Goal: Information Seeking & Learning: Learn about a topic

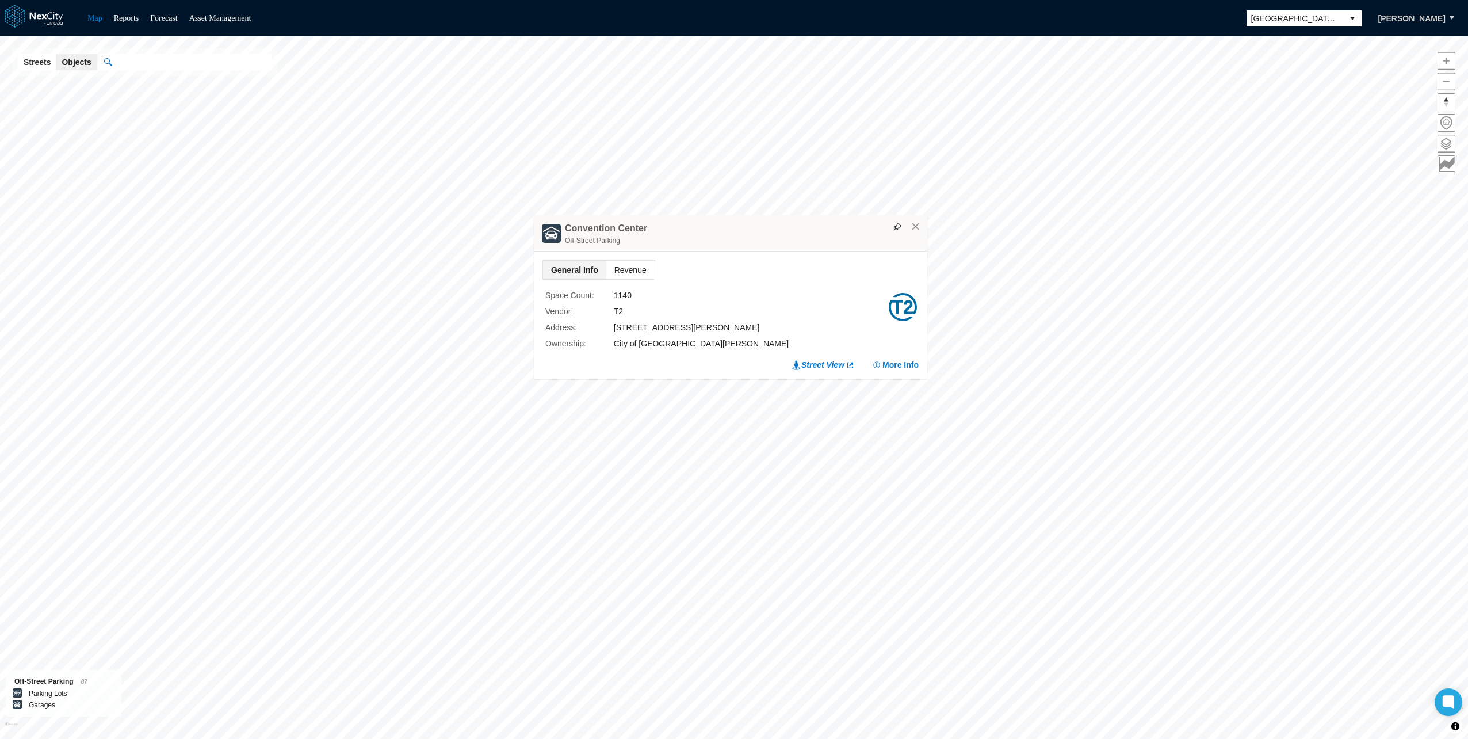
click at [629, 261] on span "Revenue" at bounding box center [630, 270] width 48 height 18
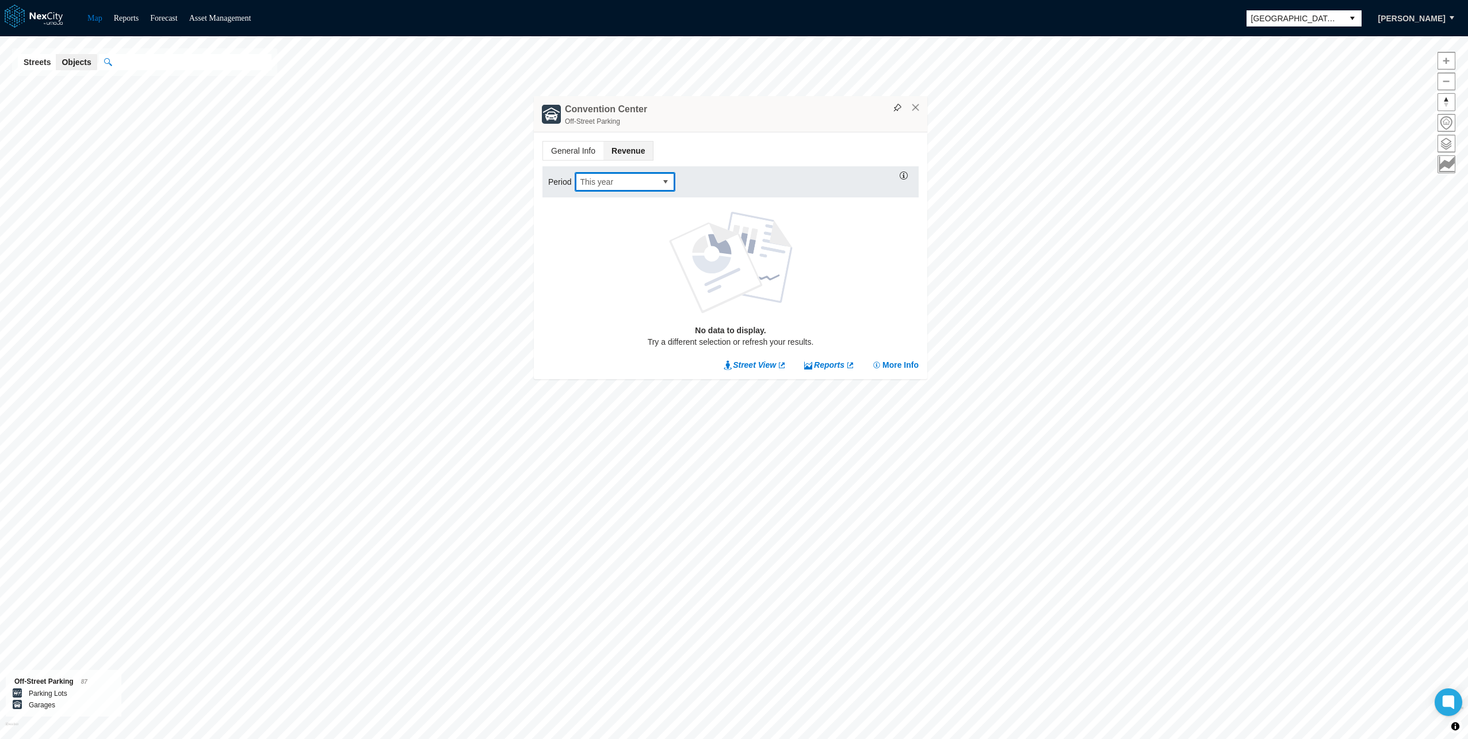
click at [641, 181] on span "This year" at bounding box center [616, 182] width 72 height 12
click at [621, 276] on span "Last year-to-date" at bounding box center [609, 275] width 61 height 12
drag, startPoint x: 640, startPoint y: 109, endPoint x: 585, endPoint y: 108, distance: 55.2
click at [585, 108] on h4 "Convention Center" at bounding box center [606, 109] width 82 height 13
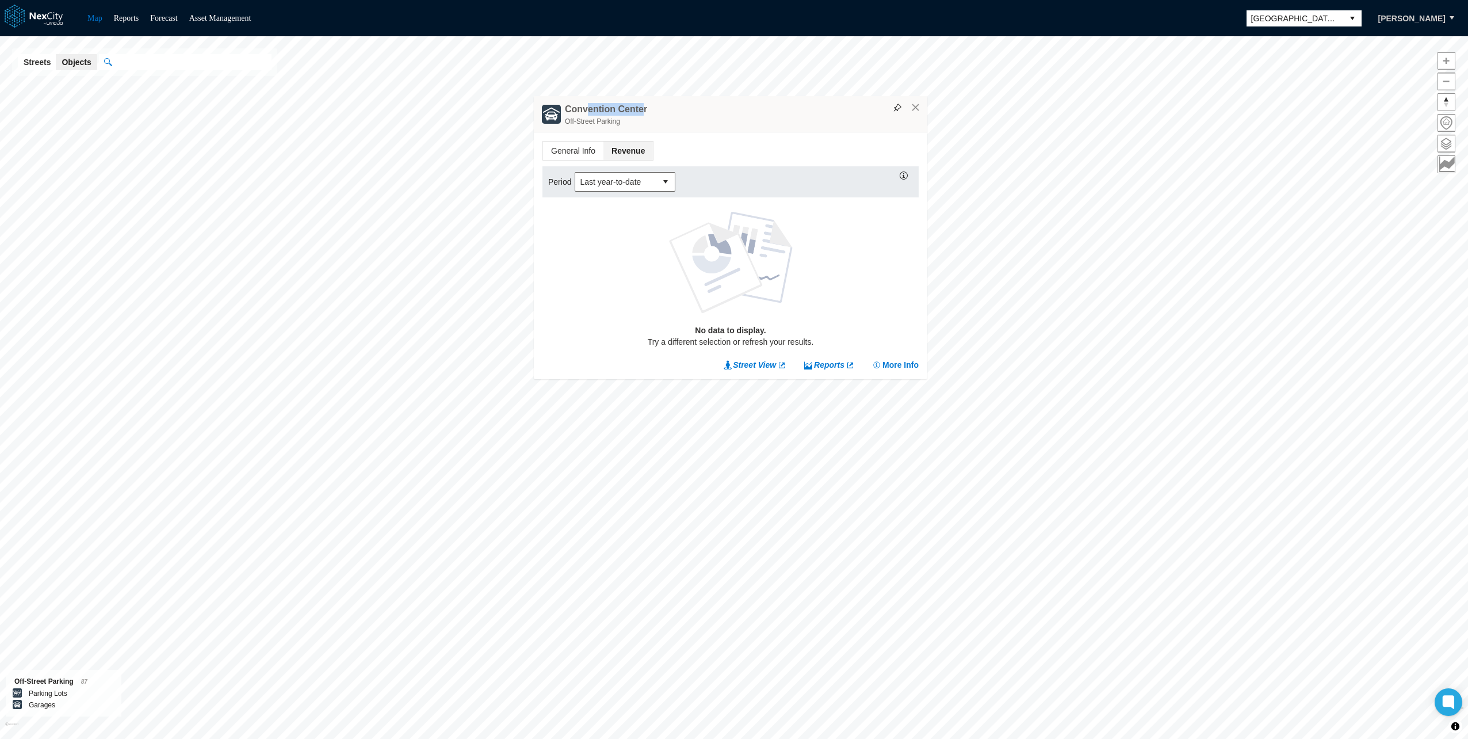
drag, startPoint x: 585, startPoint y: 108, endPoint x: 662, endPoint y: 108, distance: 77.7
click at [662, 108] on div "[GEOGRAPHIC_DATA] Off-Street Parking" at bounding box center [731, 114] width 394 height 36
drag, startPoint x: 642, startPoint y: 109, endPoint x: 564, endPoint y: 108, distance: 77.7
click at [564, 108] on div "[GEOGRAPHIC_DATA] Off-Street Parking" at bounding box center [731, 114] width 394 height 36
copy h4 "Convention Center"
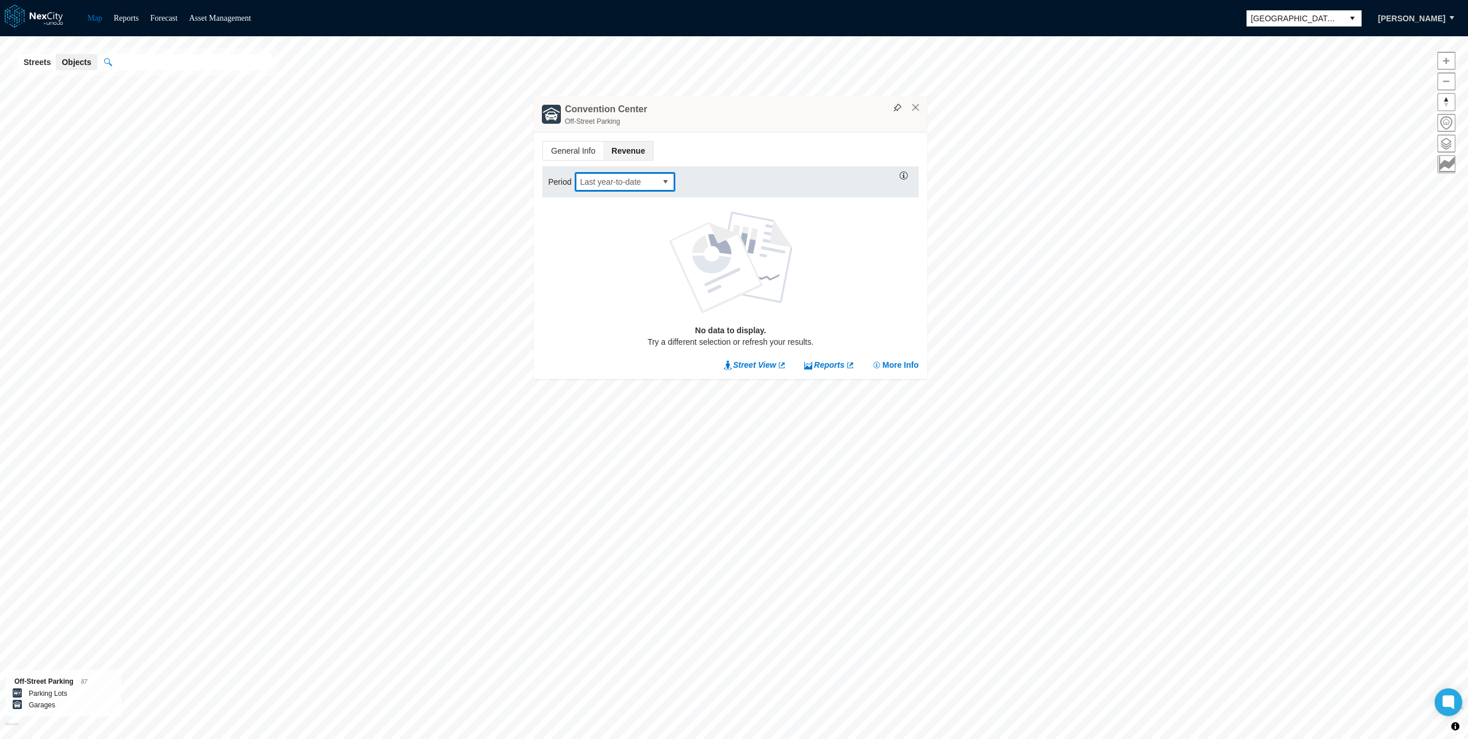
click at [644, 182] on span "Last year-to-date" at bounding box center [616, 182] width 72 height 12
click at [610, 268] on li "This year" at bounding box center [624, 275] width 101 height 21
click at [643, 109] on div "[GEOGRAPHIC_DATA] Off-Street Parking" at bounding box center [731, 114] width 394 height 36
drag, startPoint x: 566, startPoint y: 110, endPoint x: 654, endPoint y: 110, distance: 88.6
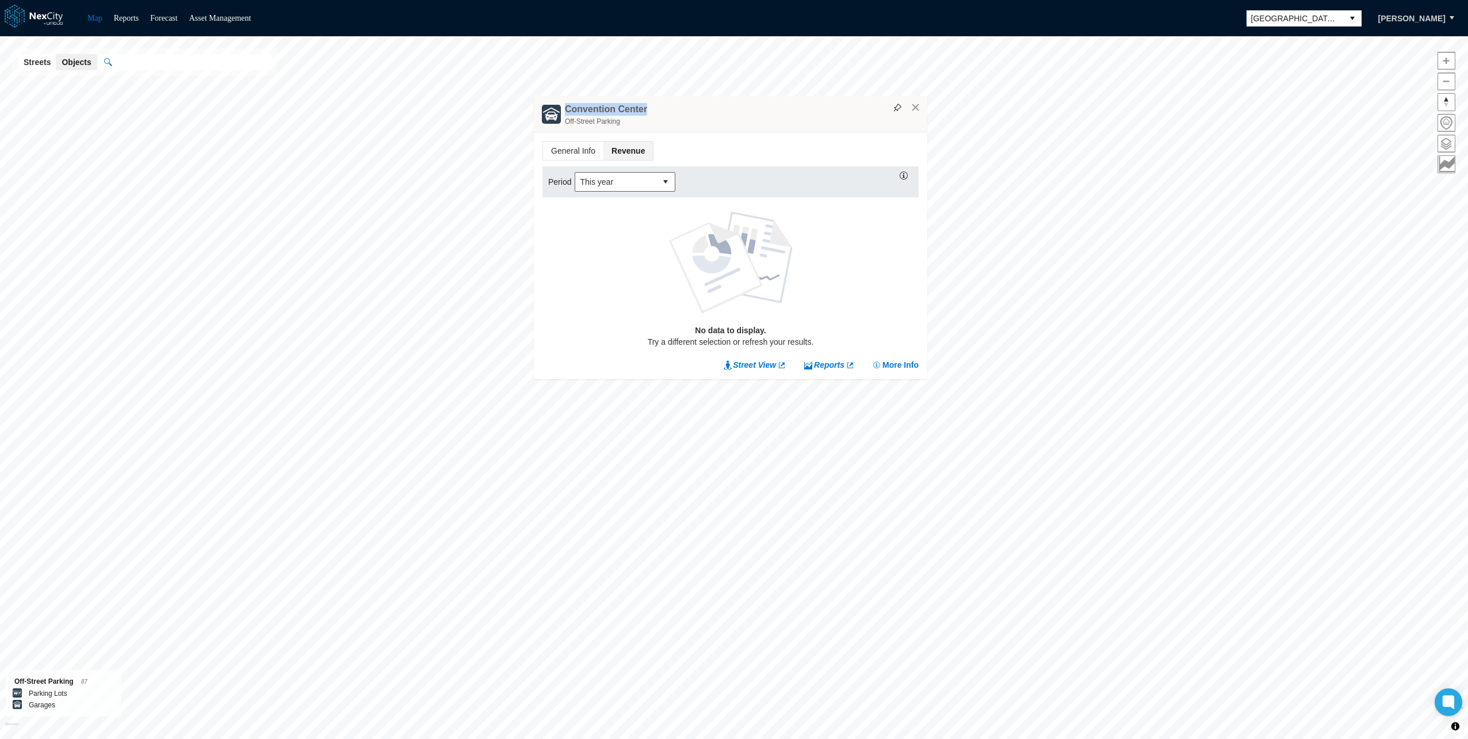
click at [654, 110] on div "[GEOGRAPHIC_DATA] Off-Street Parking" at bounding box center [731, 114] width 394 height 36
copy h4 "Convention Center"
click at [566, 150] on span "General Info" at bounding box center [573, 151] width 60 height 18
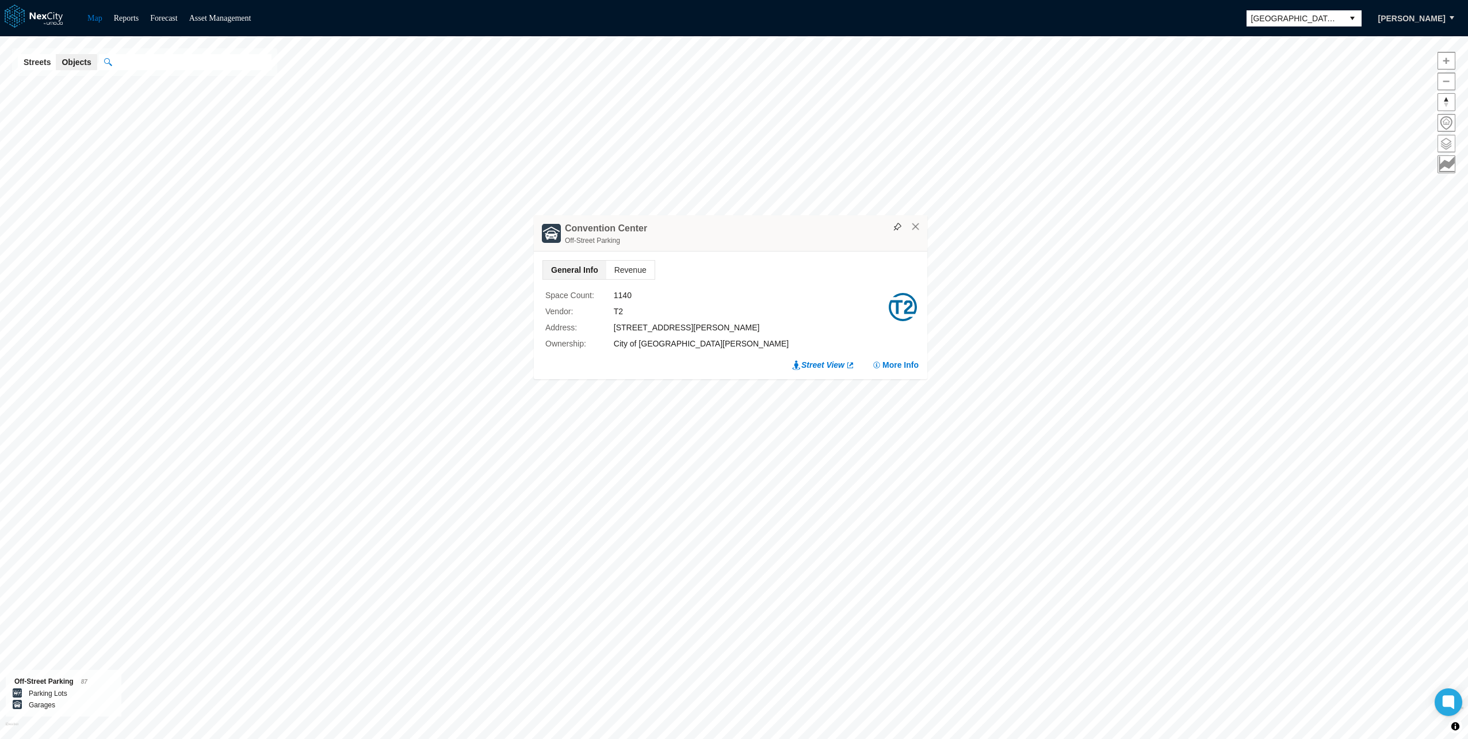
click at [1453, 136] on span at bounding box center [1446, 143] width 17 height 17
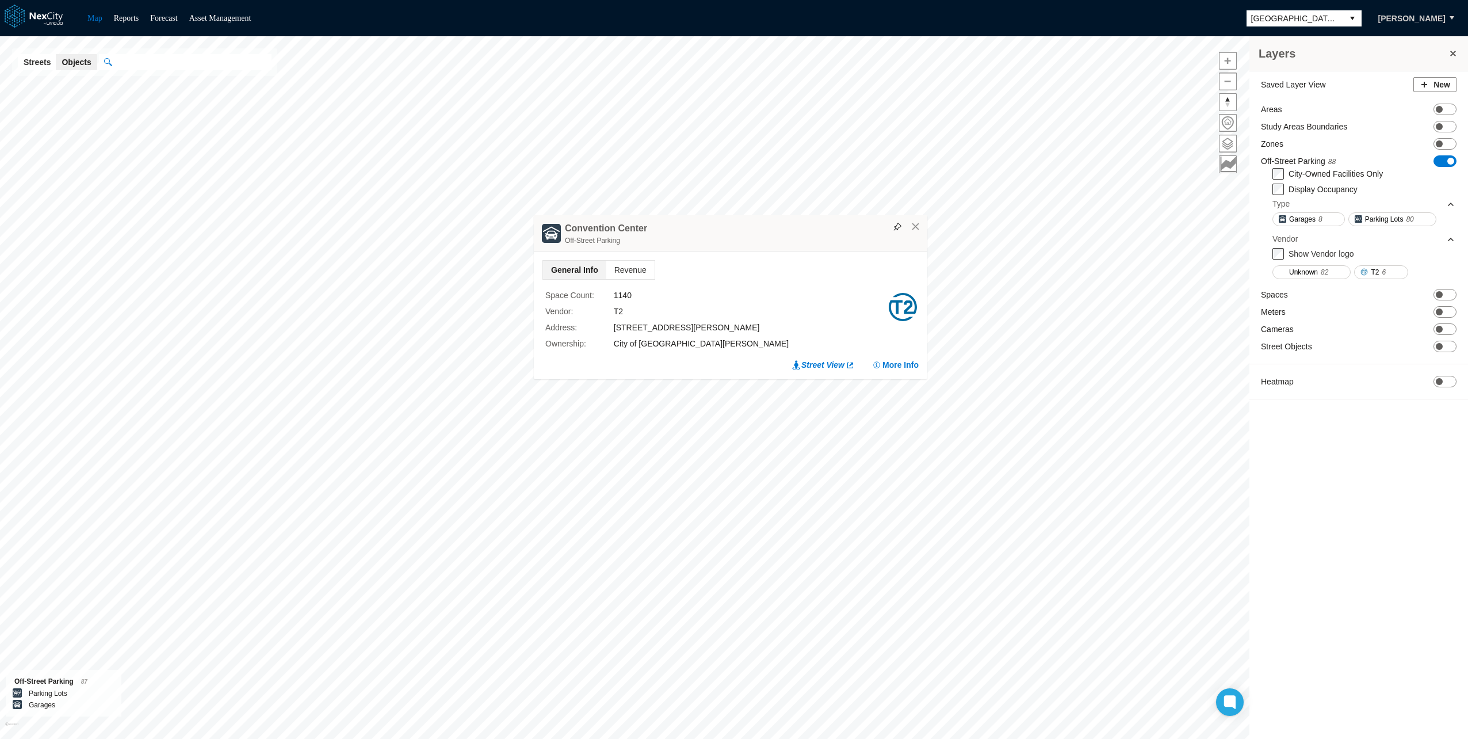
click at [1272, 255] on div "Off-Street Parking 88 ON OFF City-Owned Facilities Only Display Occupancy Type …" at bounding box center [1359, 219] width 196 height 128
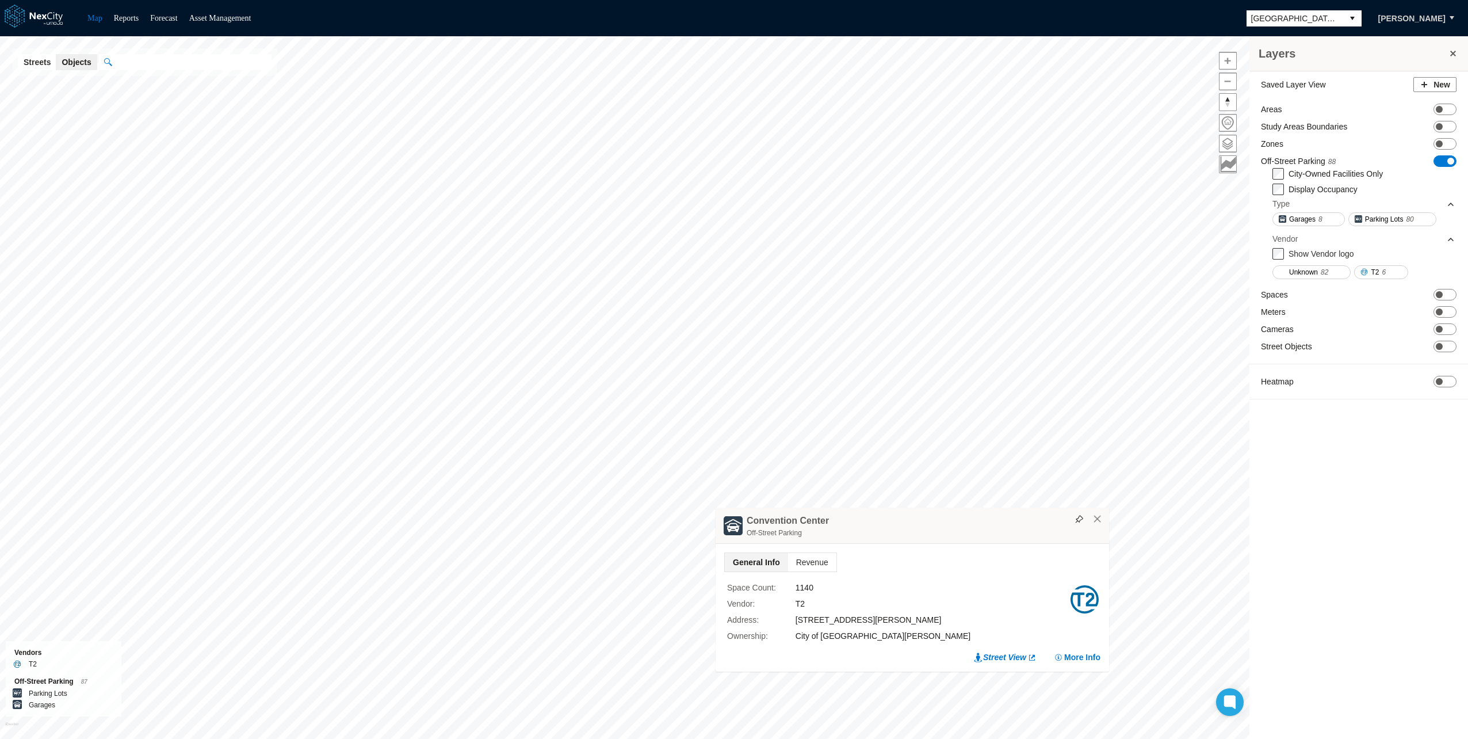
drag, startPoint x: 804, startPoint y: 226, endPoint x: 986, endPoint y: 518, distance: 344.2
click at [986, 518] on div "[GEOGRAPHIC_DATA] Off-Street Parking" at bounding box center [913, 525] width 394 height 36
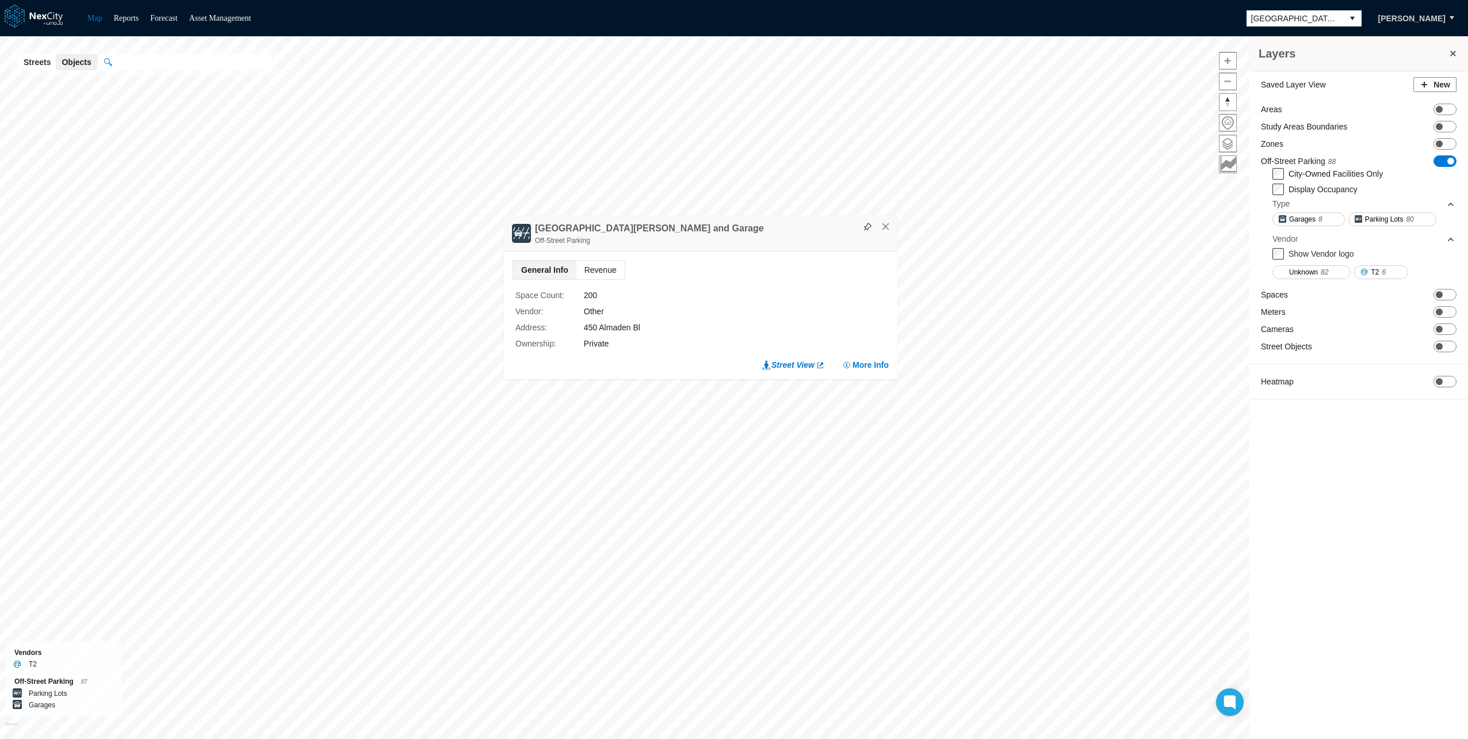
click at [612, 272] on span "Revenue" at bounding box center [601, 270] width 48 height 18
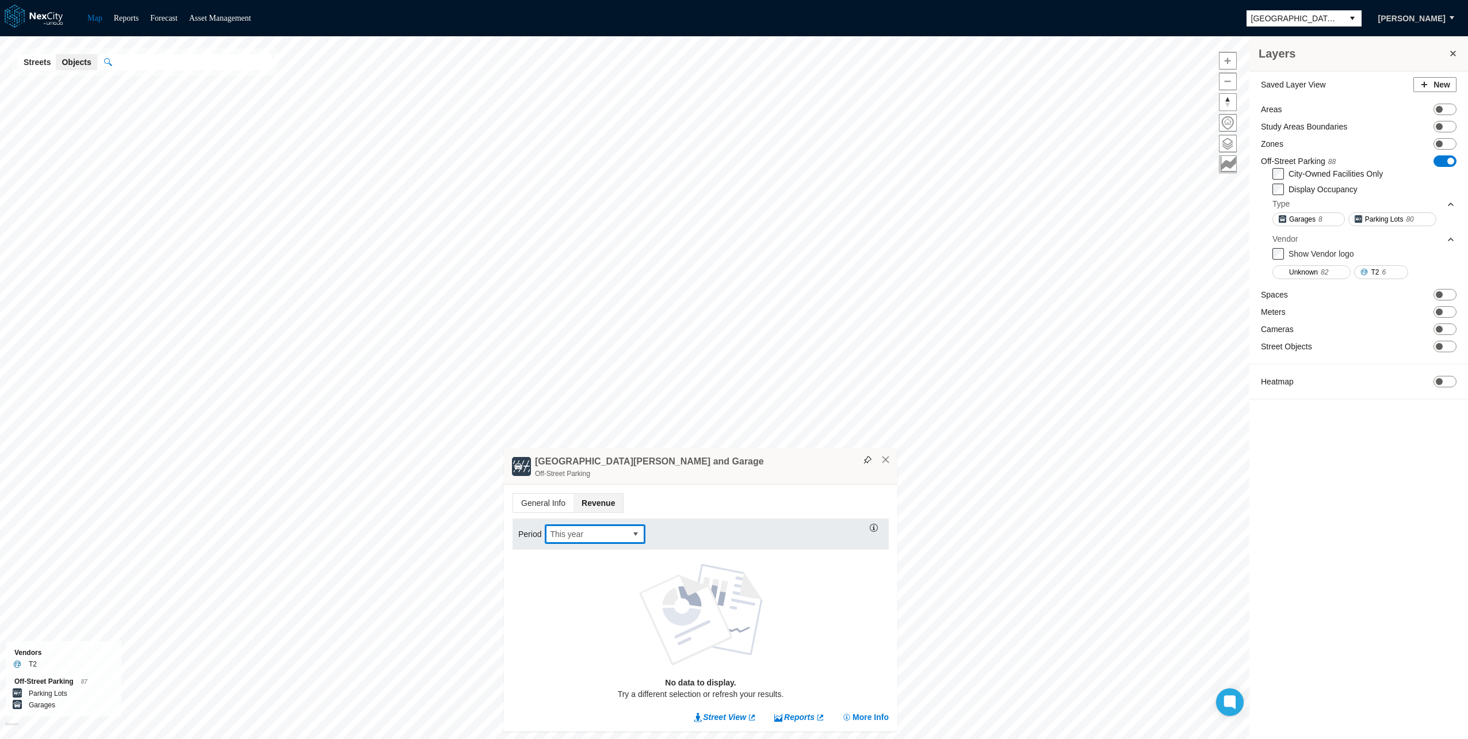
click at [595, 526] on span "This year" at bounding box center [585, 534] width 81 height 18
click at [578, 605] on span "Last year" at bounding box center [565, 607] width 33 height 12
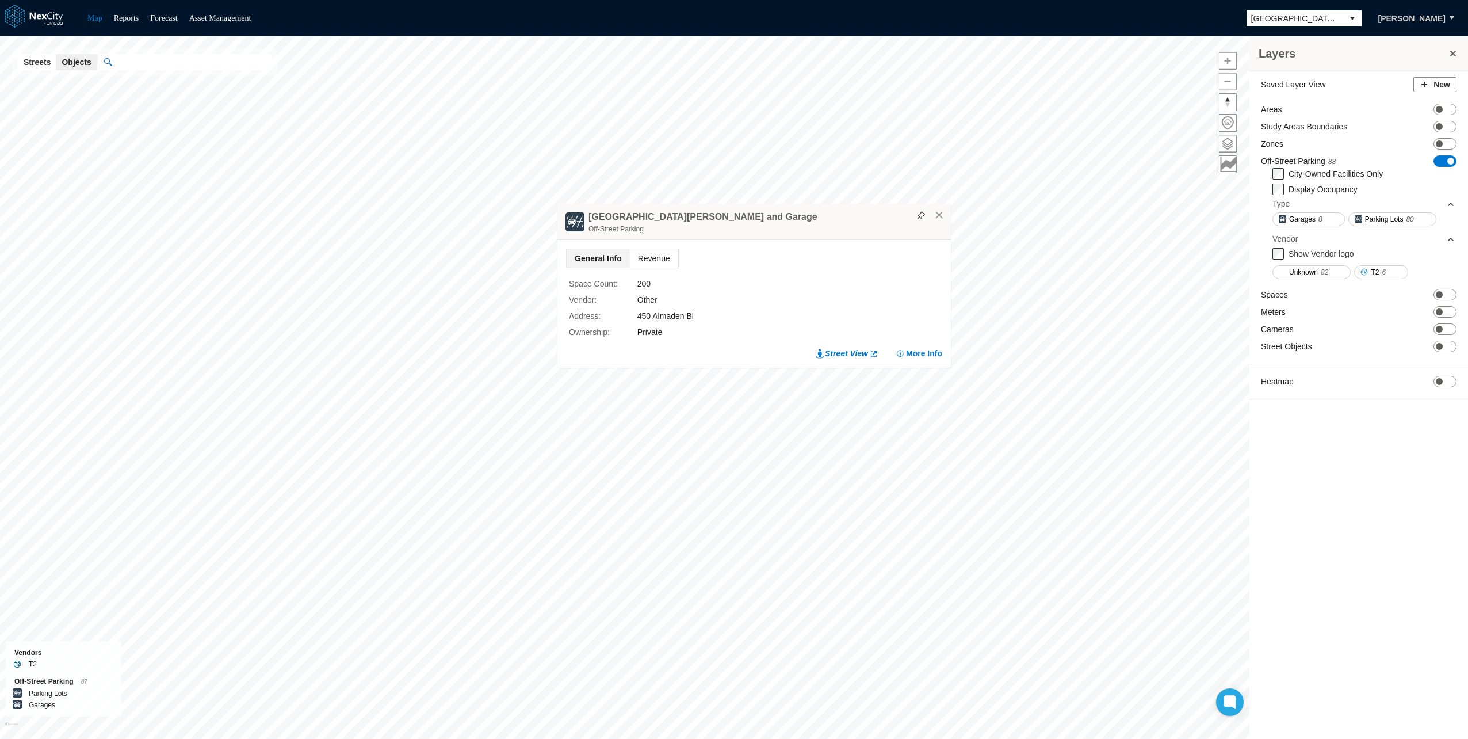
click at [654, 249] on span "Revenue" at bounding box center [654, 258] width 48 height 18
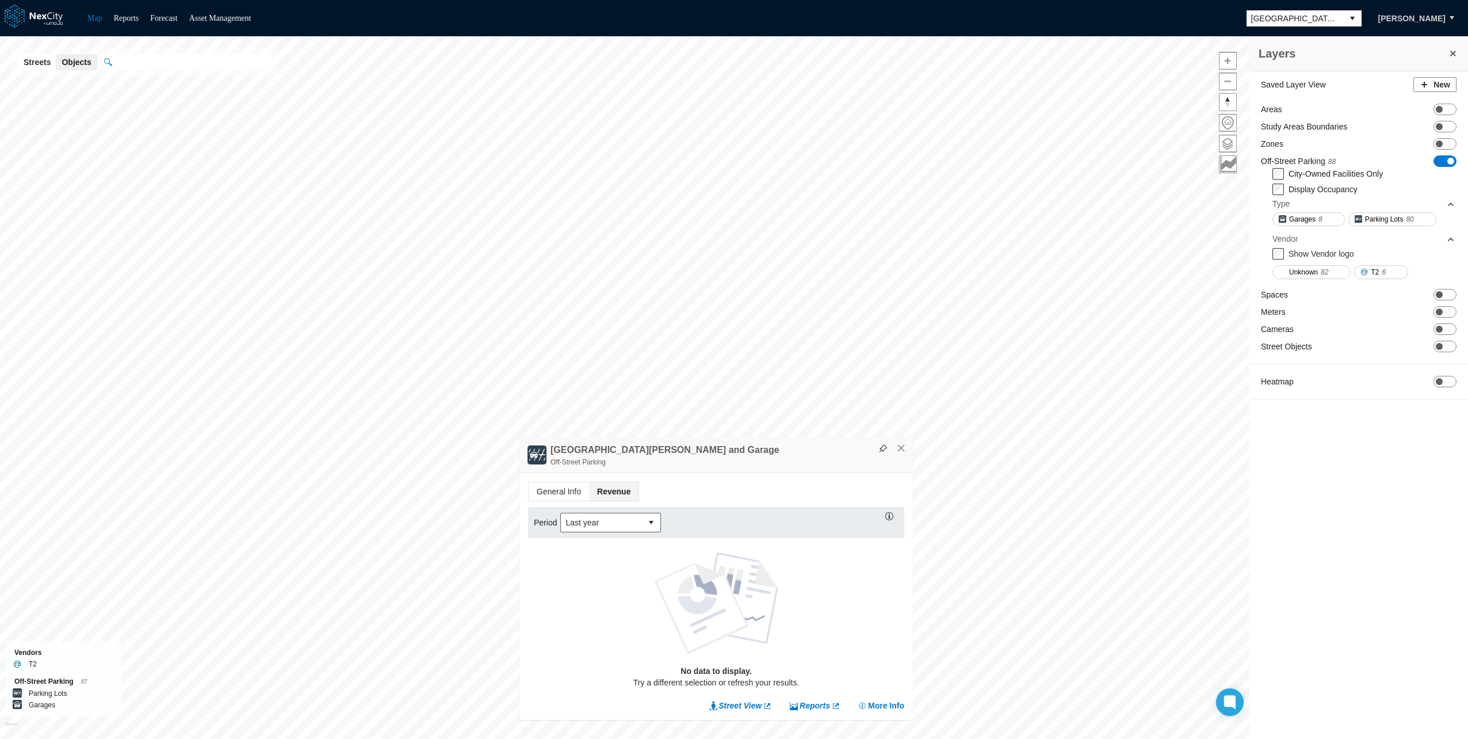
drag, startPoint x: 749, startPoint y: 455, endPoint x: 616, endPoint y: 452, distance: 132.4
click at [616, 452] on div "[GEOGRAPHIC_DATA][PERSON_NAME] and Garage Off-Street Parking" at bounding box center [717, 455] width 394 height 36
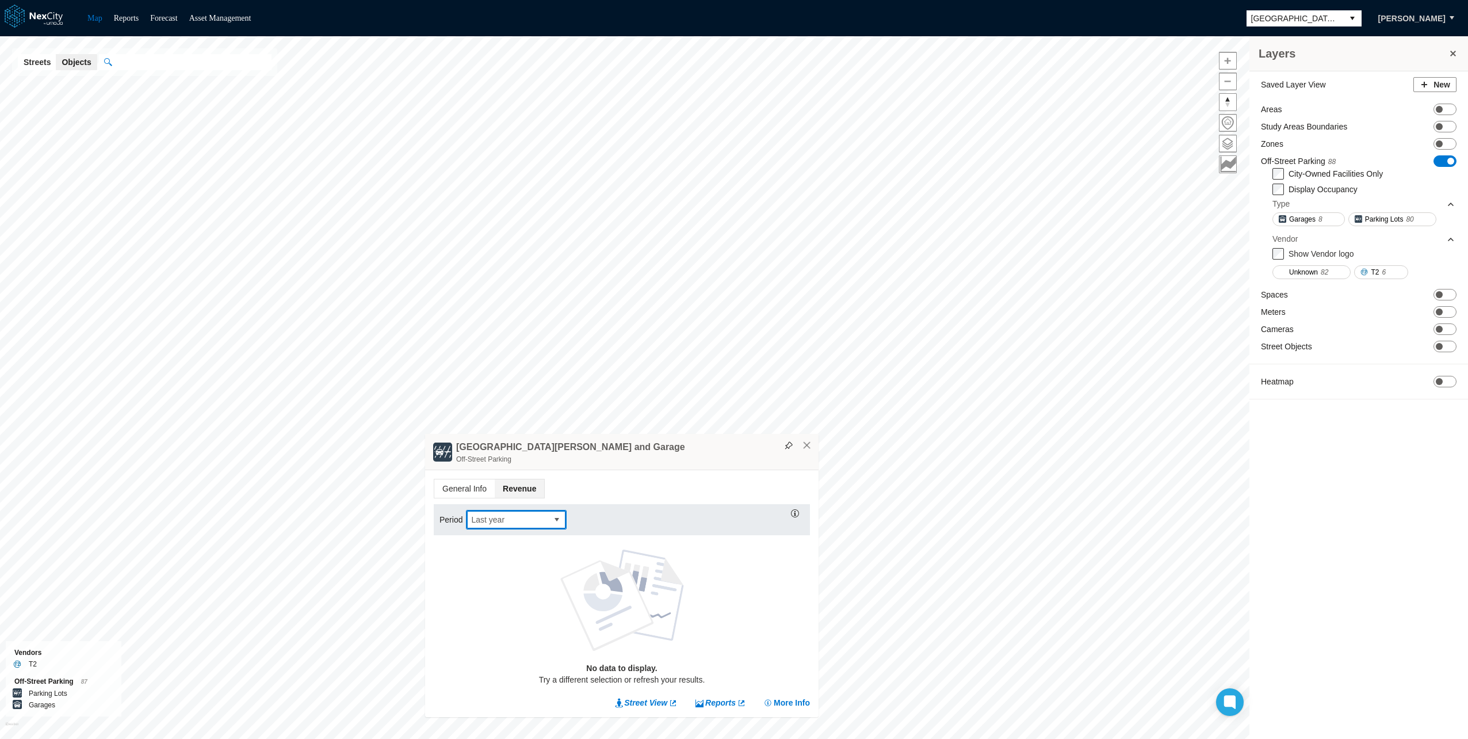
click at [508, 514] on span "Last year" at bounding box center [507, 520] width 72 height 12
click at [500, 621] on span "This year" at bounding box center [486, 618] width 33 height 12
click at [804, 446] on button "×" at bounding box center [807, 445] width 10 height 10
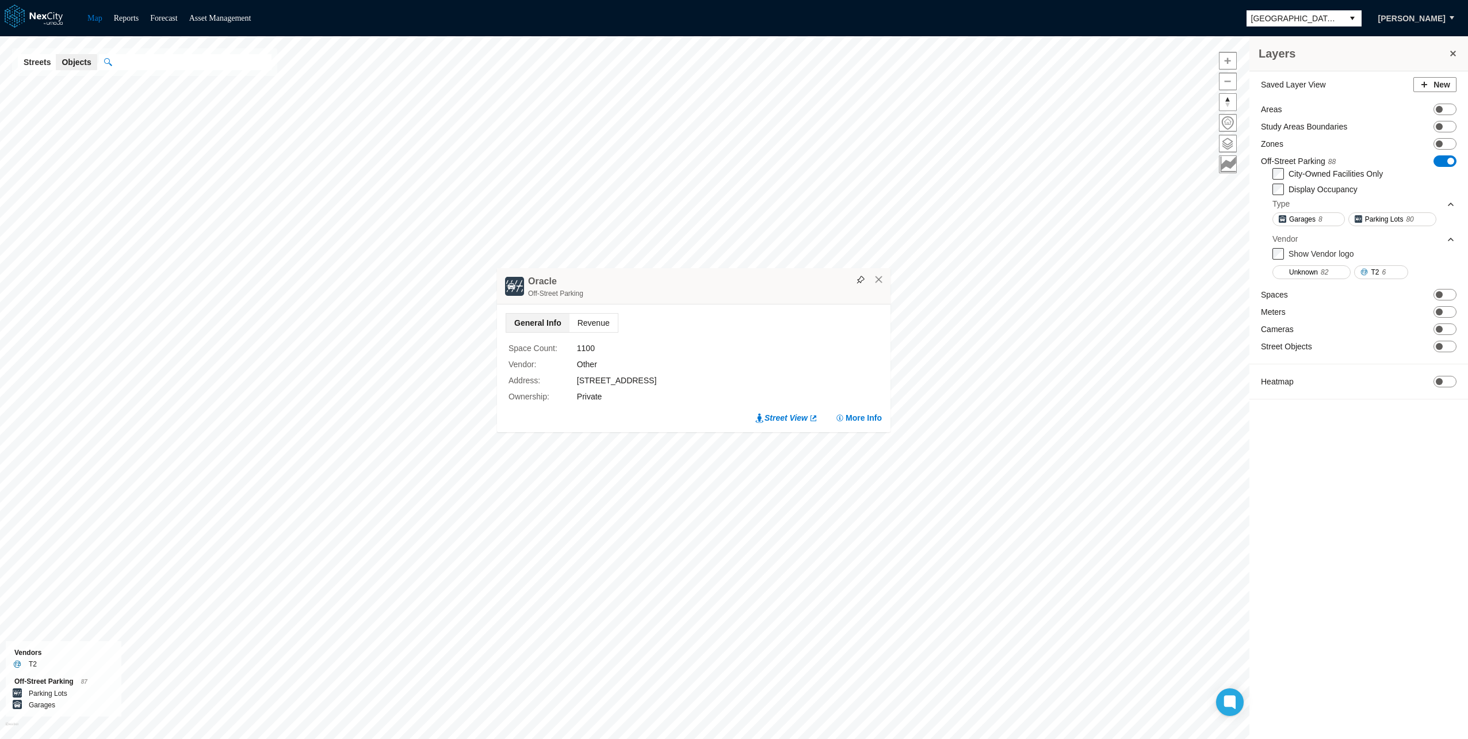
click at [603, 316] on span "Revenue" at bounding box center [594, 323] width 48 height 18
